Goal: Navigation & Orientation: Browse casually

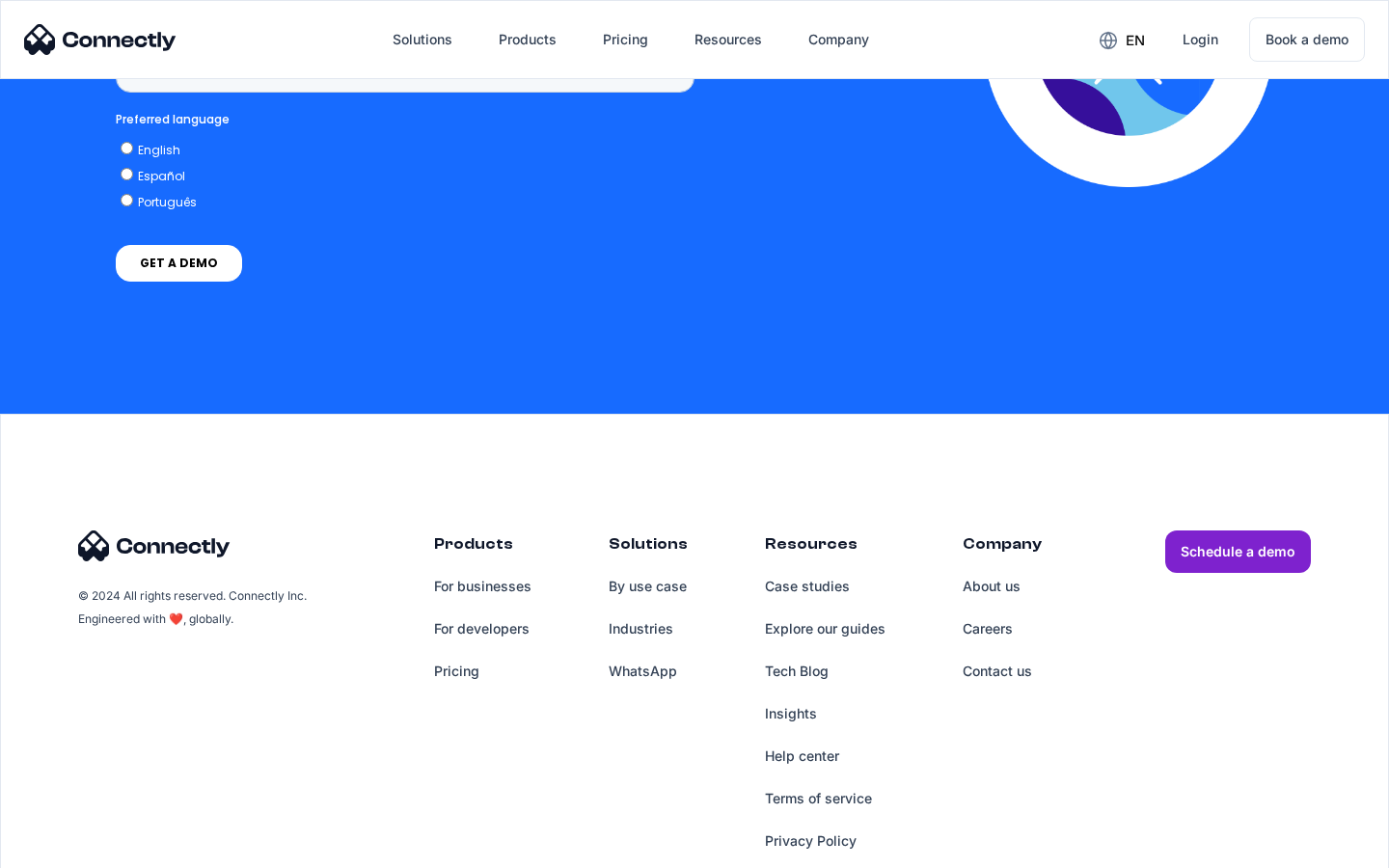
scroll to position [1445, 0]
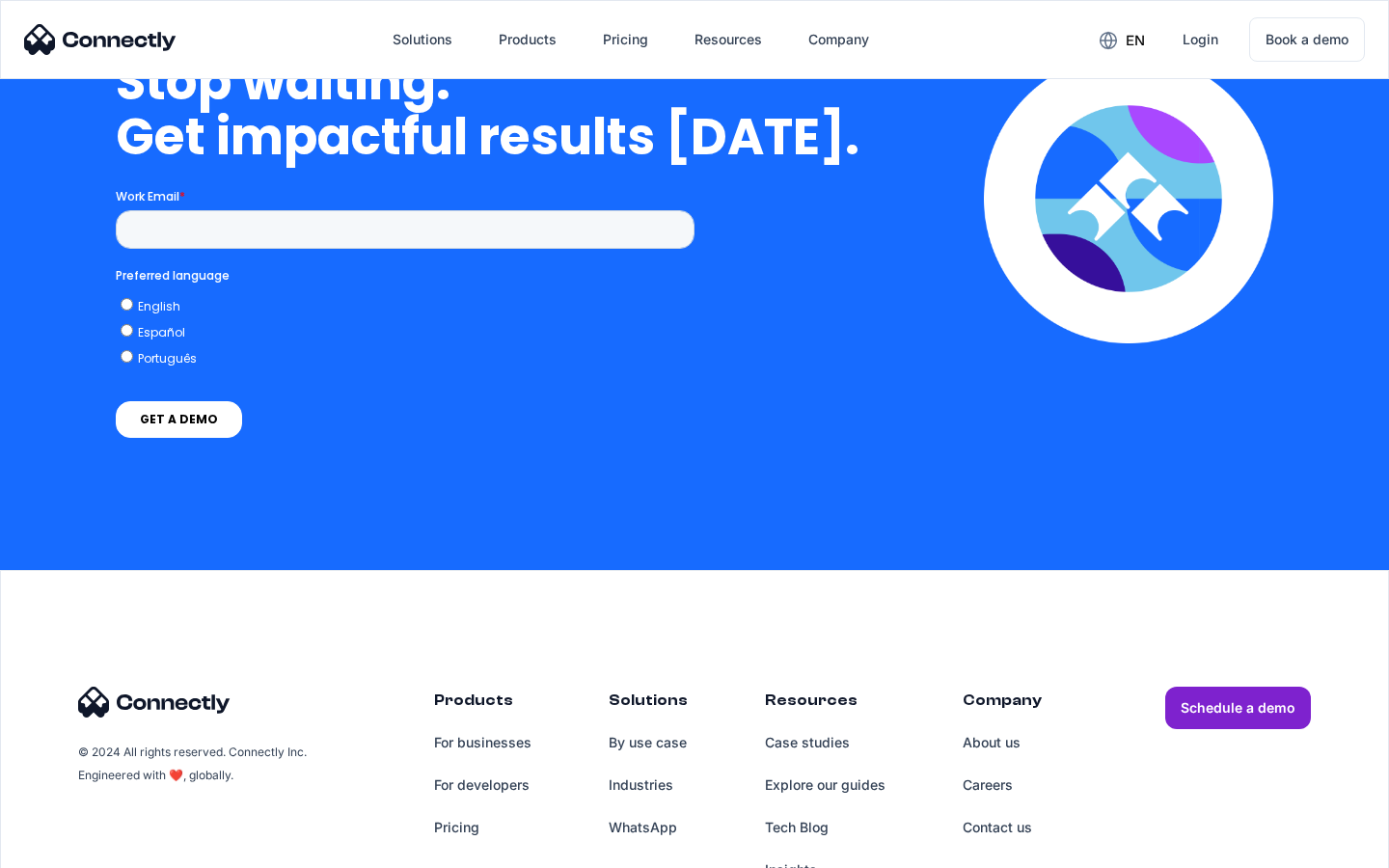
scroll to position [4894, 0]
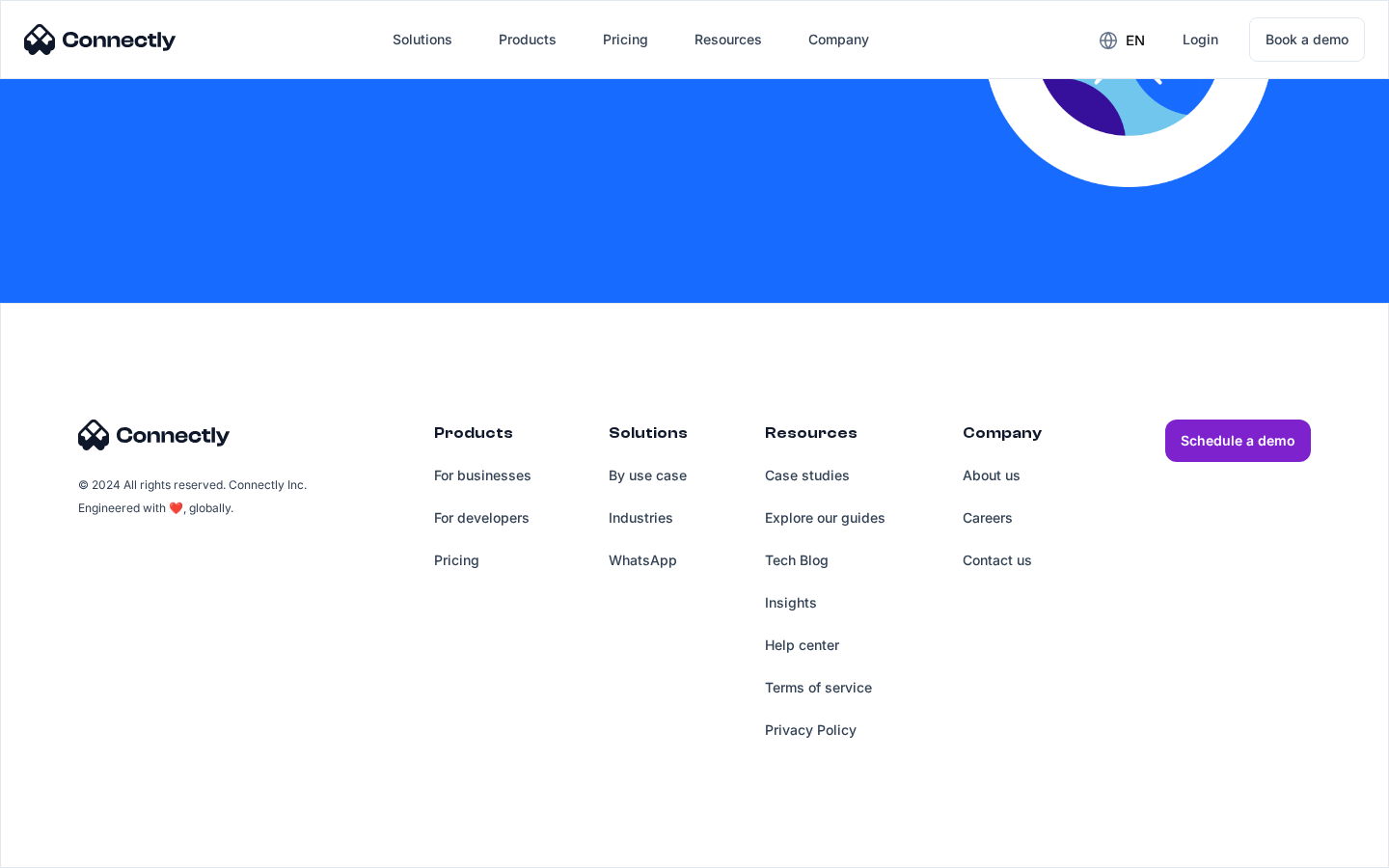
scroll to position [4217, 0]
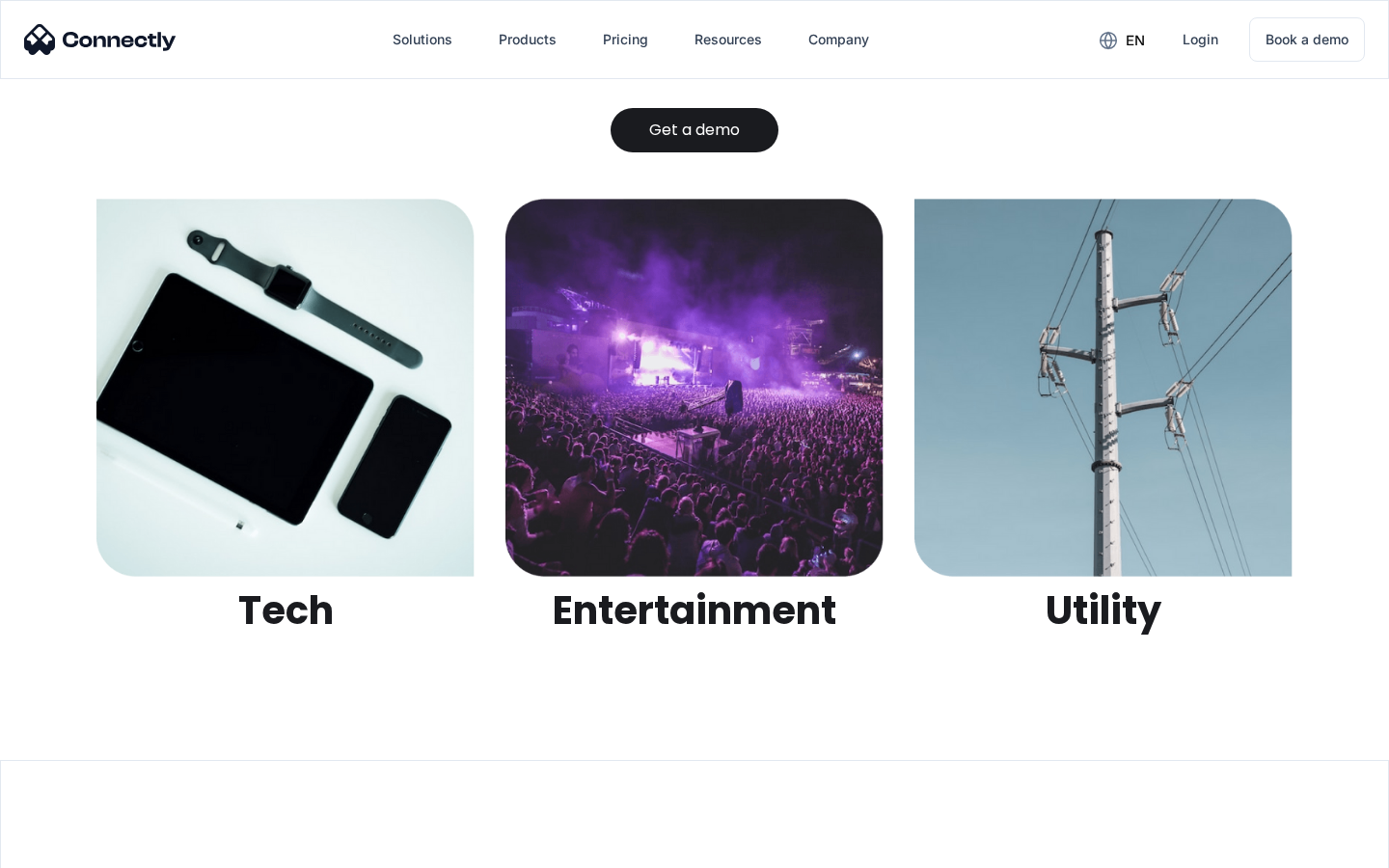
scroll to position [6086, 0]
